Goal: Check status

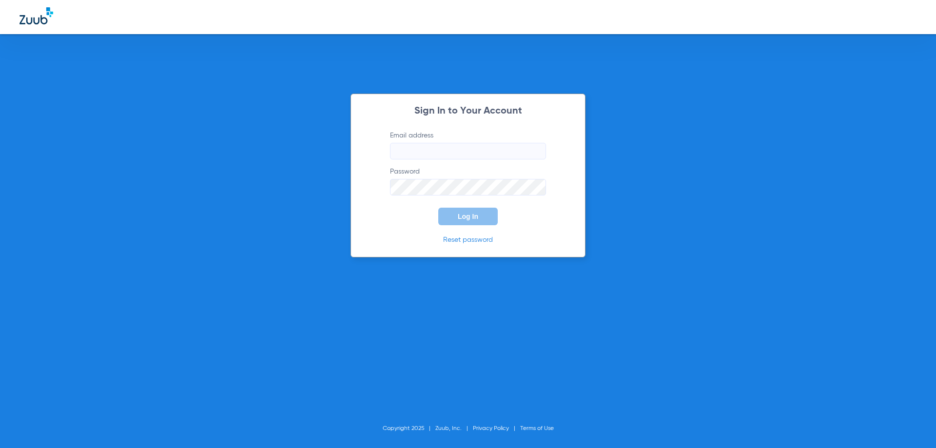
type input "[EMAIL_ADDRESS][DOMAIN_NAME]"
click at [474, 213] on span "Log In" at bounding box center [468, 216] width 20 height 8
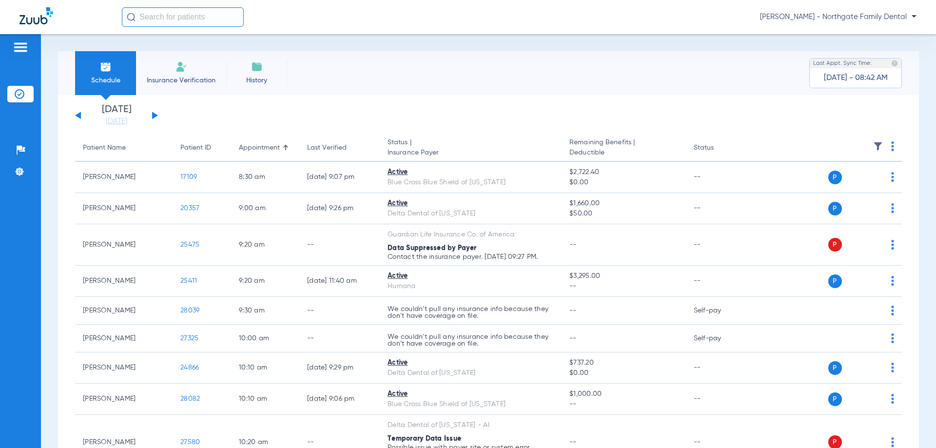
click at [154, 115] on button at bounding box center [155, 115] width 6 height 7
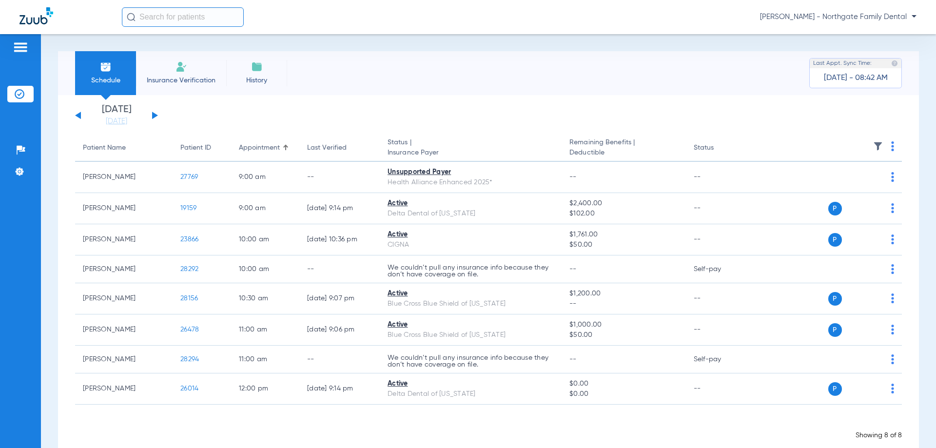
click at [154, 115] on button at bounding box center [155, 115] width 6 height 7
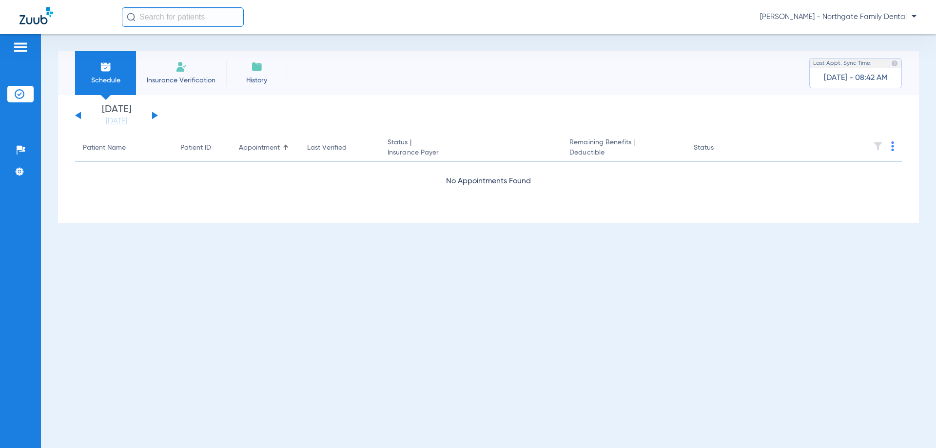
click at [154, 115] on button at bounding box center [155, 115] width 6 height 7
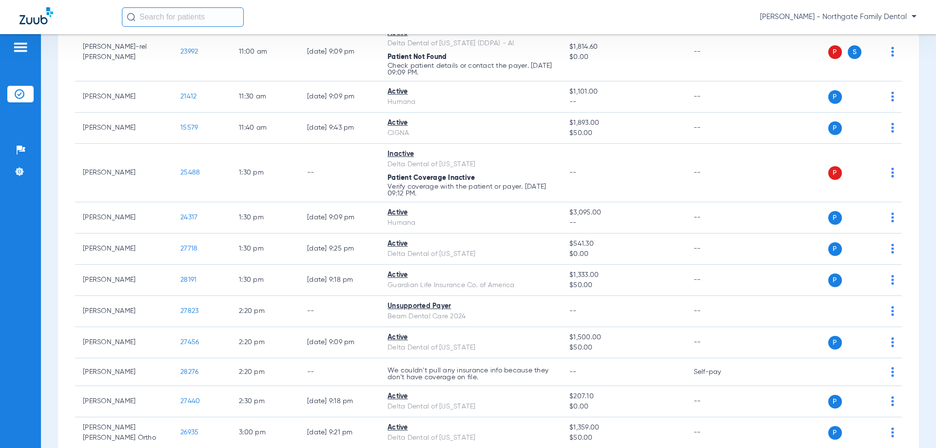
scroll to position [292, 0]
